Goal: Book appointment/travel/reservation

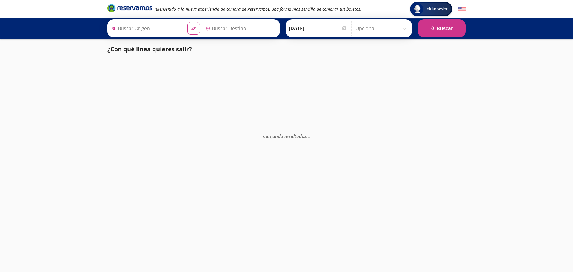
type input "[GEOGRAPHIC_DATA], [GEOGRAPHIC_DATA]"
type input "[DATE][GEOGRAPHIC_DATA][PERSON_NAME], [GEOGRAPHIC_DATA]"
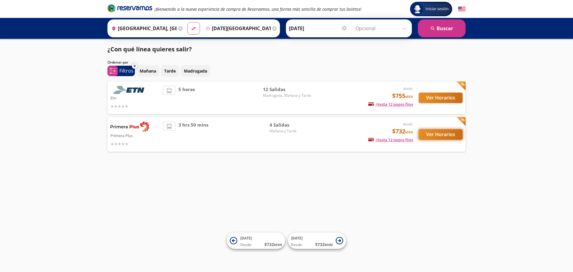
click at [435, 134] on button "Ver Horarios" at bounding box center [441, 134] width 44 height 10
click at [438, 97] on button "Ver Horarios" at bounding box center [441, 97] width 44 height 10
